Goal: Information Seeking & Learning: Learn about a topic

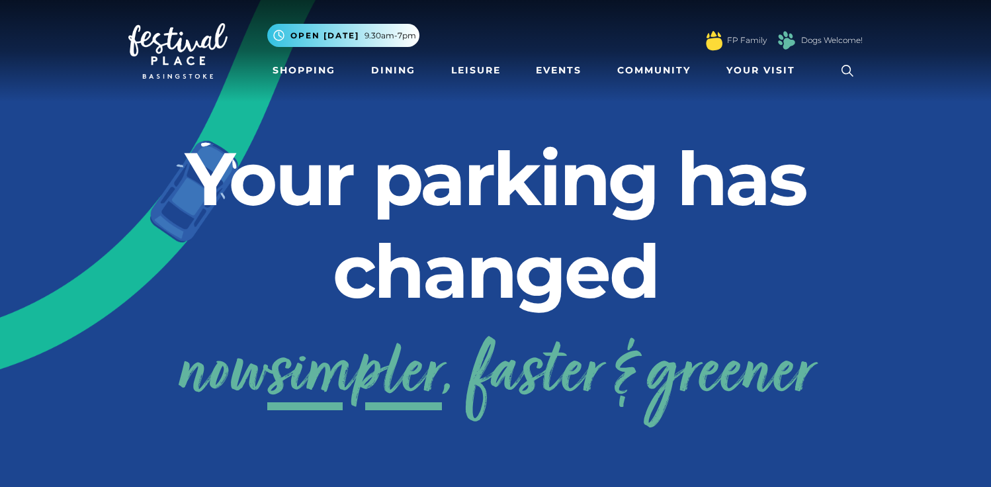
click at [412, 291] on h2 "Your parking has changed" at bounding box center [495, 224] width 735 height 185
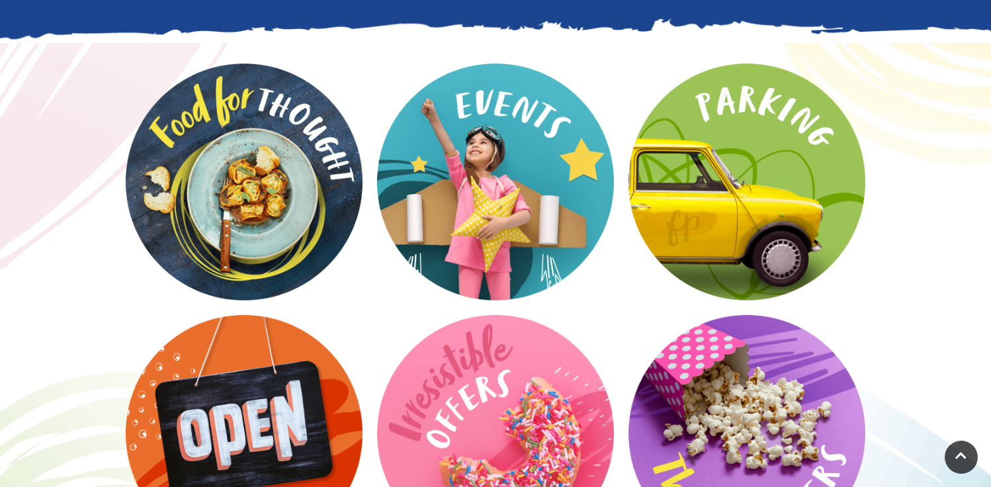
scroll to position [1763, 0]
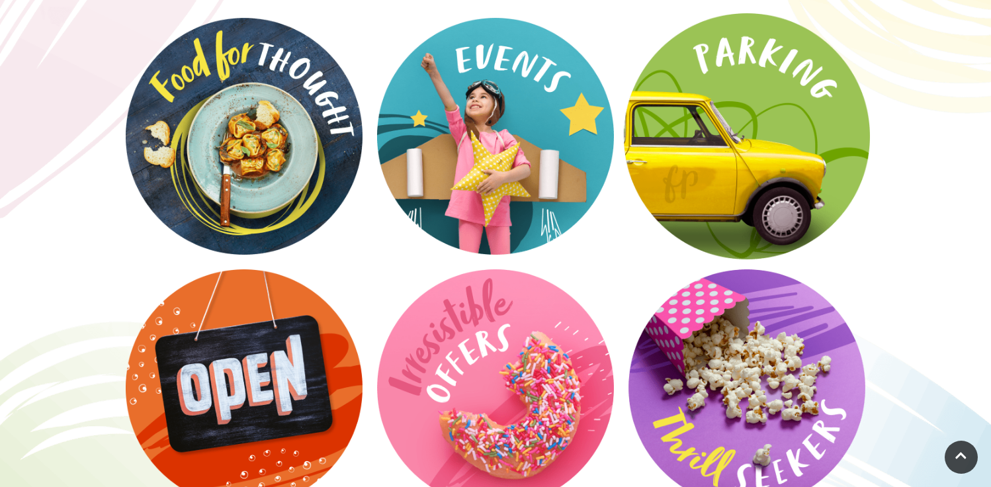
click at [749, 125] on video at bounding box center [747, 136] width 246 height 246
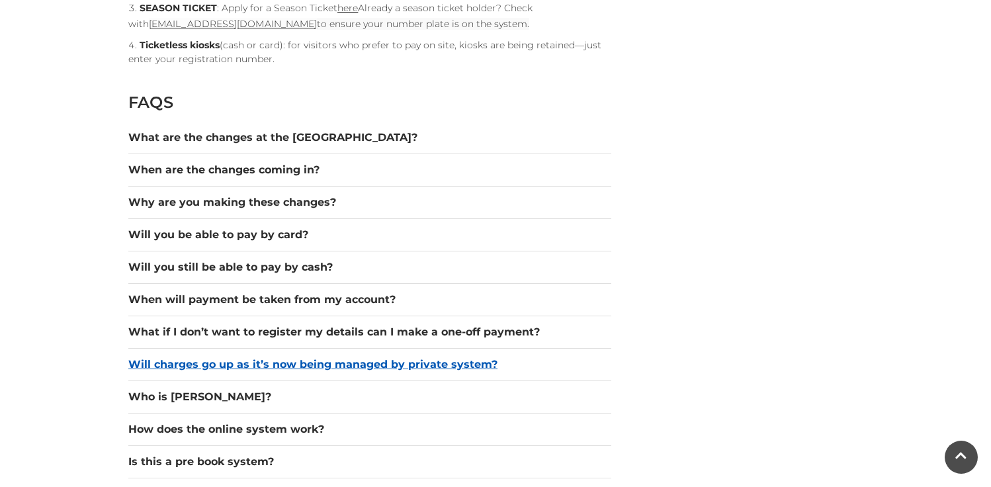
scroll to position [1788, 0]
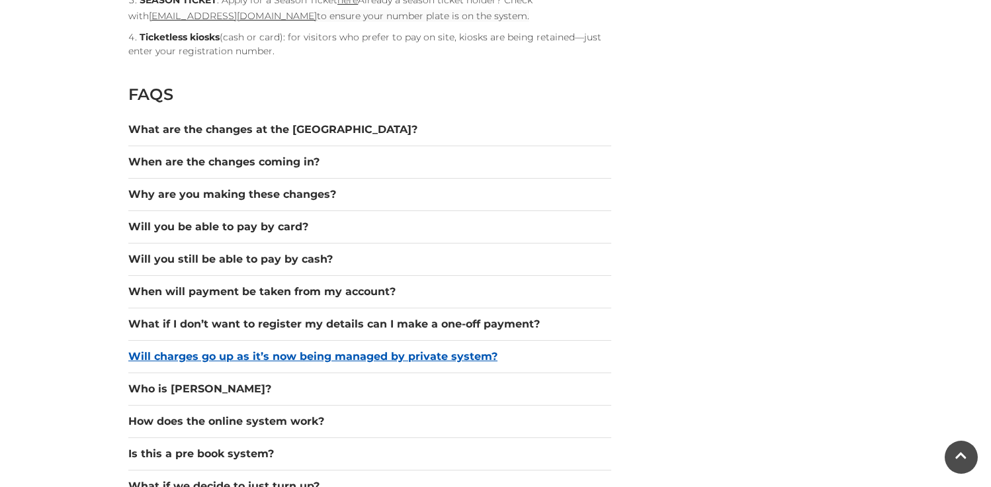
click at [453, 361] on button "Will charges go up as it’s now being managed by private system?" at bounding box center [369, 357] width 483 height 16
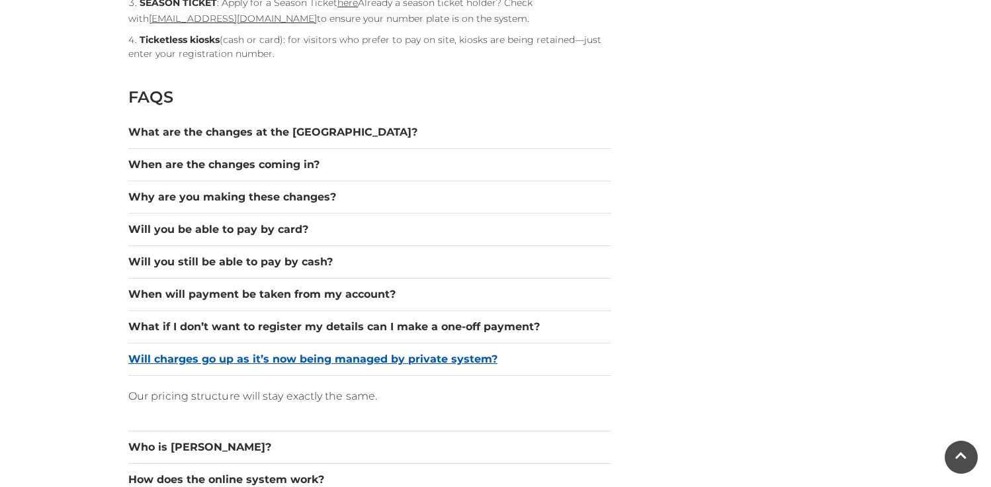
click at [457, 360] on button "Will charges go up as it’s now being managed by private system?" at bounding box center [369, 359] width 483 height 16
